Goal: Transaction & Acquisition: Download file/media

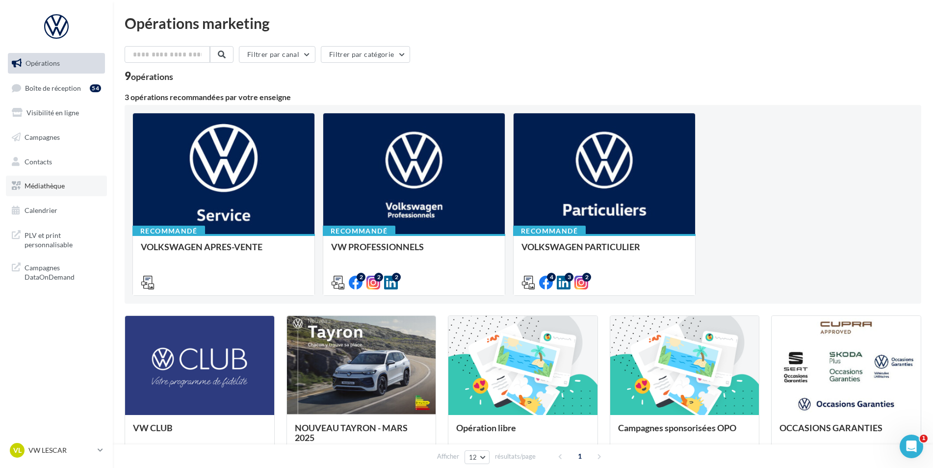
click at [68, 182] on link "Médiathèque" at bounding box center [56, 186] width 101 height 21
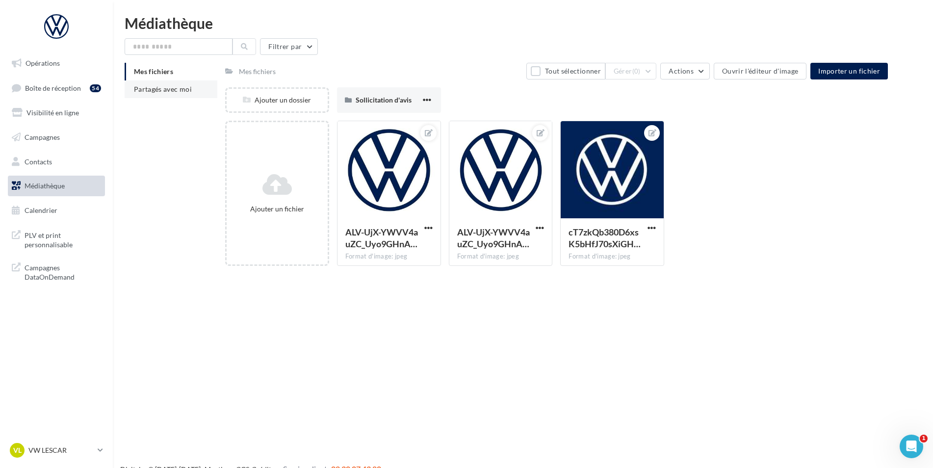
click at [175, 94] on li "Partagés avec moi" at bounding box center [171, 89] width 93 height 18
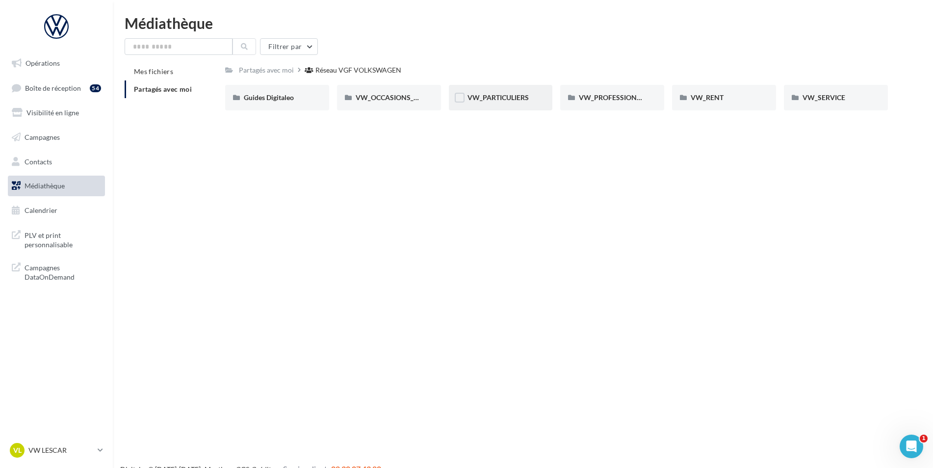
click at [495, 107] on div "VW_PARTICULIERS" at bounding box center [501, 98] width 104 height 26
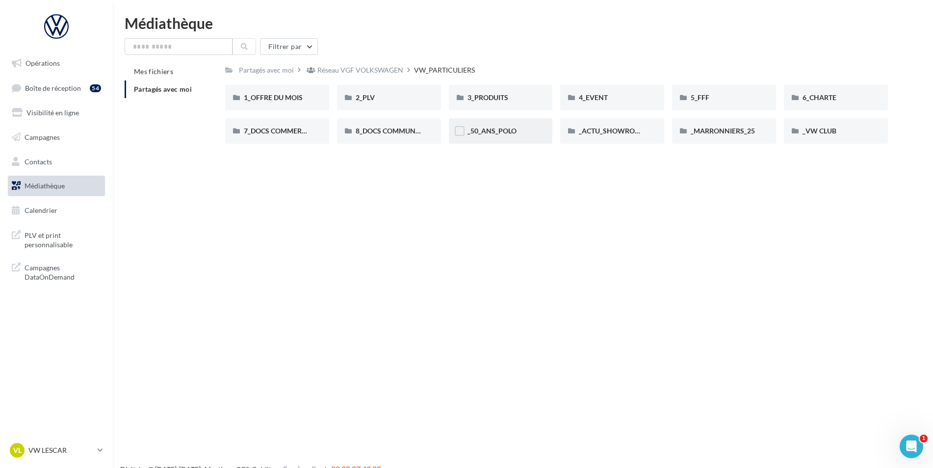
click at [478, 126] on div "_50_ANS_POLO" at bounding box center [501, 131] width 104 height 26
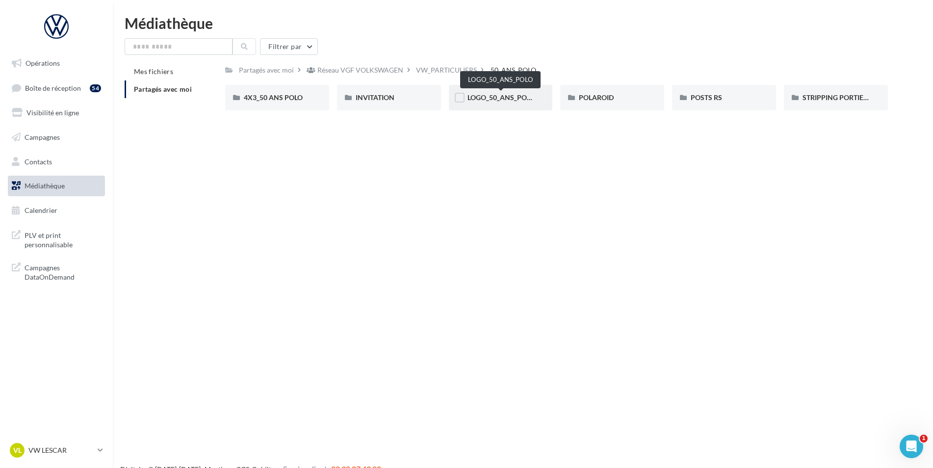
click at [521, 100] on span "LOGO_50_ANS_POLO" at bounding box center [501, 97] width 68 height 8
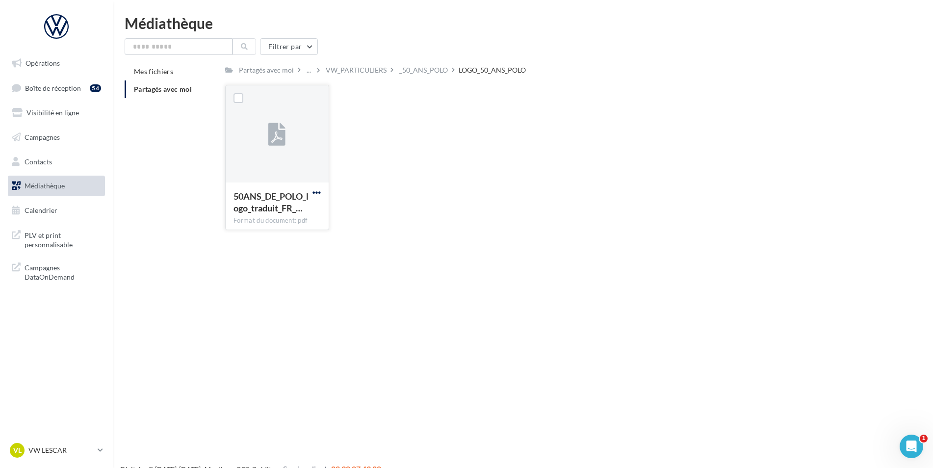
click at [319, 192] on span "button" at bounding box center [316, 192] width 8 height 8
click at [409, 70] on div "_50_ANS_POLO" at bounding box center [423, 70] width 49 height 10
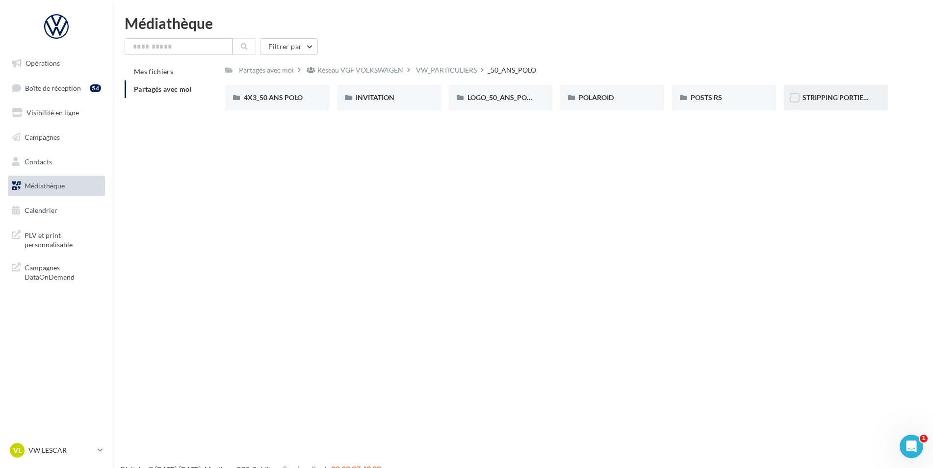
click at [848, 102] on div "STRIPPING PORTIERE" at bounding box center [835, 98] width 67 height 10
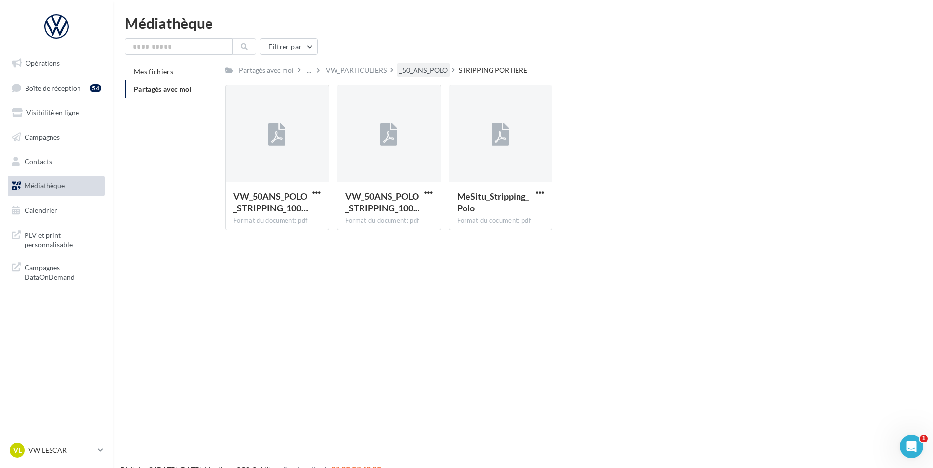
click at [423, 73] on div "_50_ANS_POLO" at bounding box center [423, 70] width 49 height 10
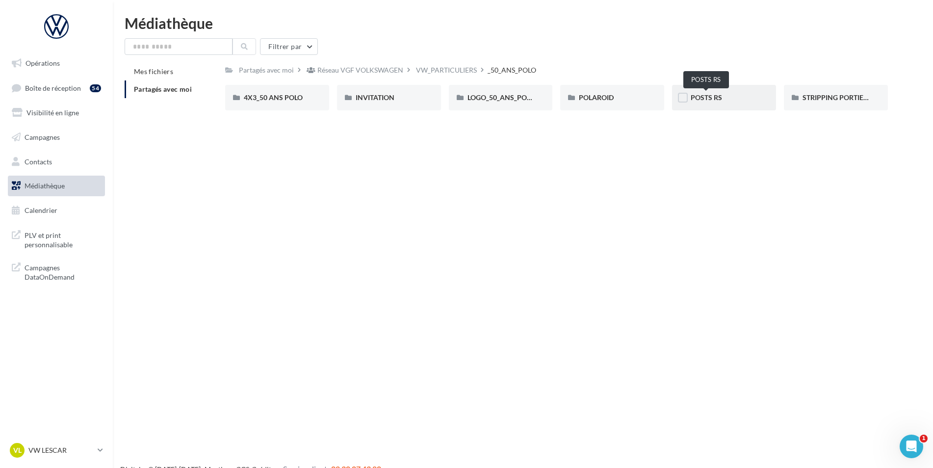
click at [720, 98] on span "POSTS RS" at bounding box center [705, 97] width 31 height 8
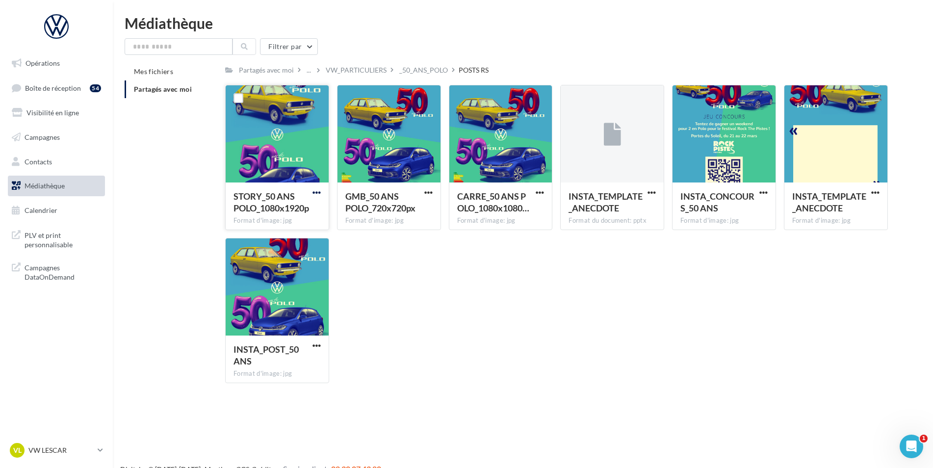
click at [316, 192] on span "button" at bounding box center [316, 192] width 8 height 8
click at [312, 215] on button "Télécharger" at bounding box center [274, 212] width 98 height 26
